Goal: Information Seeking & Learning: Learn about a topic

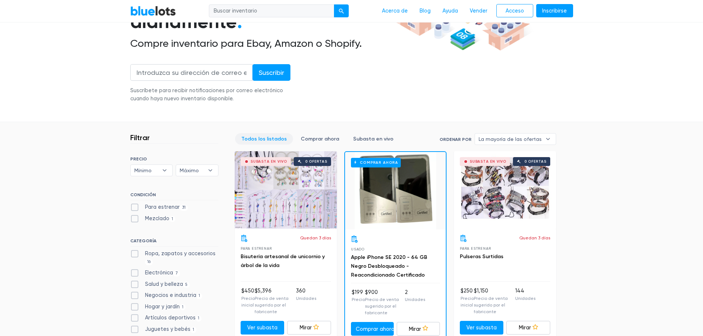
scroll to position [221, 0]
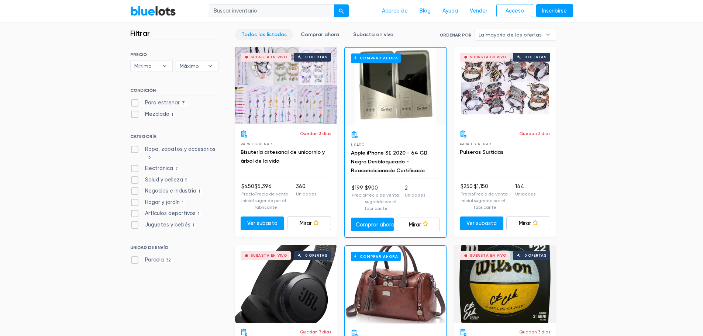
scroll to position [258, 0]
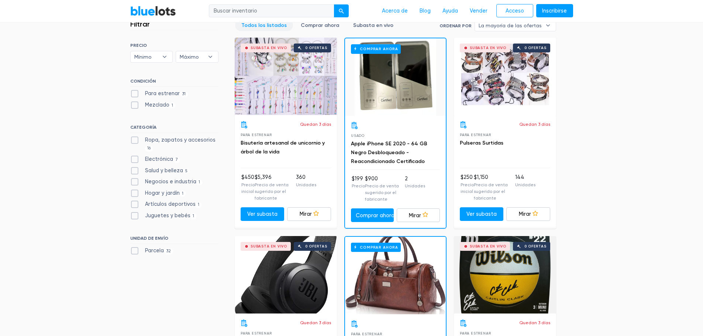
click at [135, 159] on label "Electrónica 7" at bounding box center [155, 159] width 50 height 8
click at [135, 159] on input "Electrónica 7" at bounding box center [132, 157] width 5 height 5
checkbox input "true"
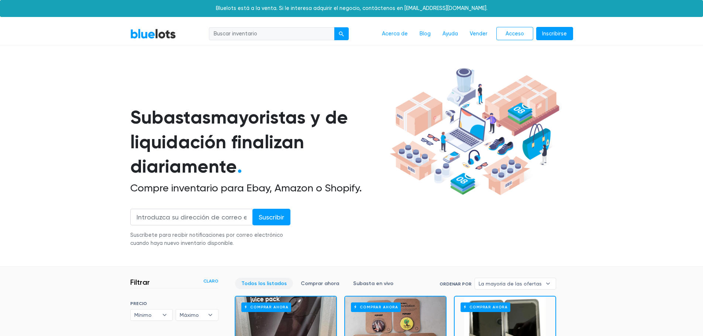
click at [278, 34] on input "search" at bounding box center [271, 33] width 125 height 13
type input "amazon"
click at [334, 27] on button "submit" at bounding box center [341, 33] width 15 height 13
